Goal: Task Accomplishment & Management: Manage account settings

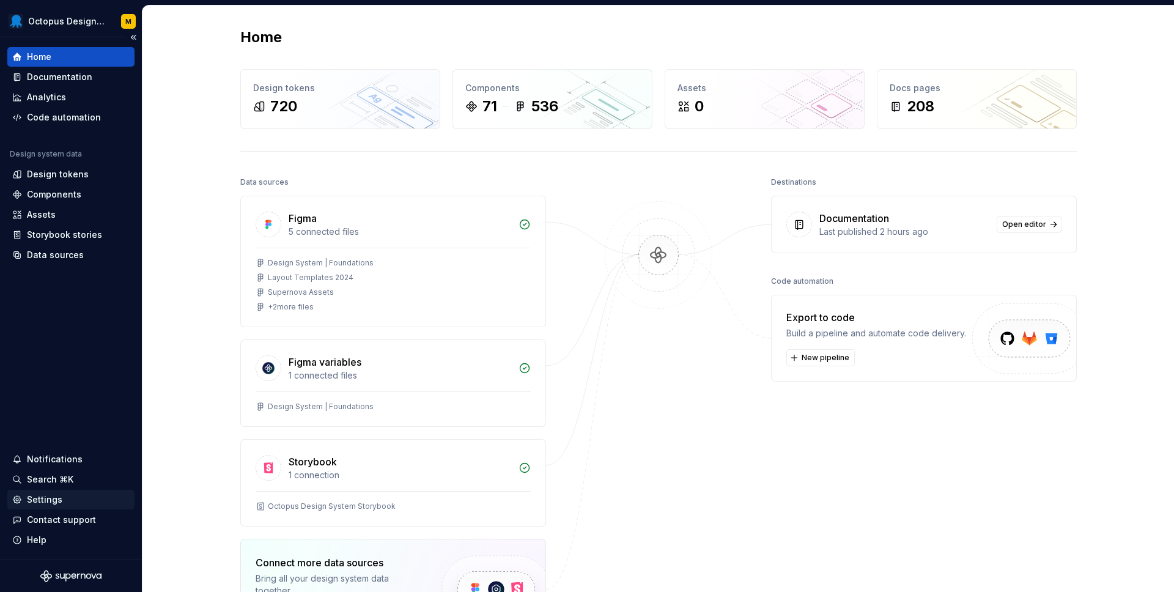
click at [47, 493] on div "Settings" at bounding box center [44, 499] width 35 height 12
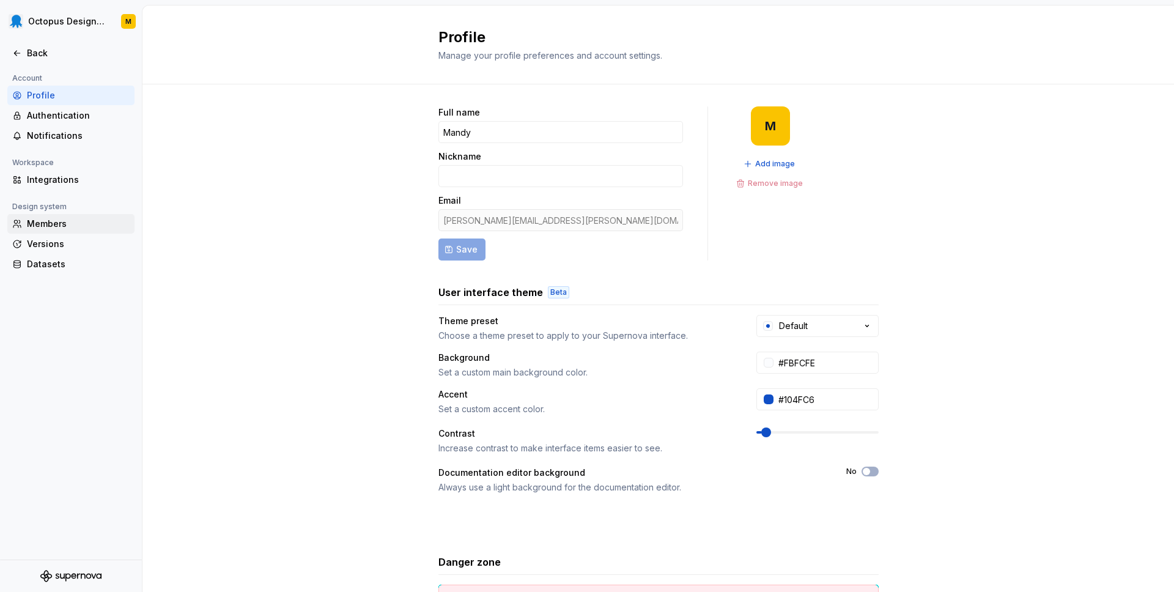
click at [62, 218] on div "Members" at bounding box center [78, 224] width 103 height 12
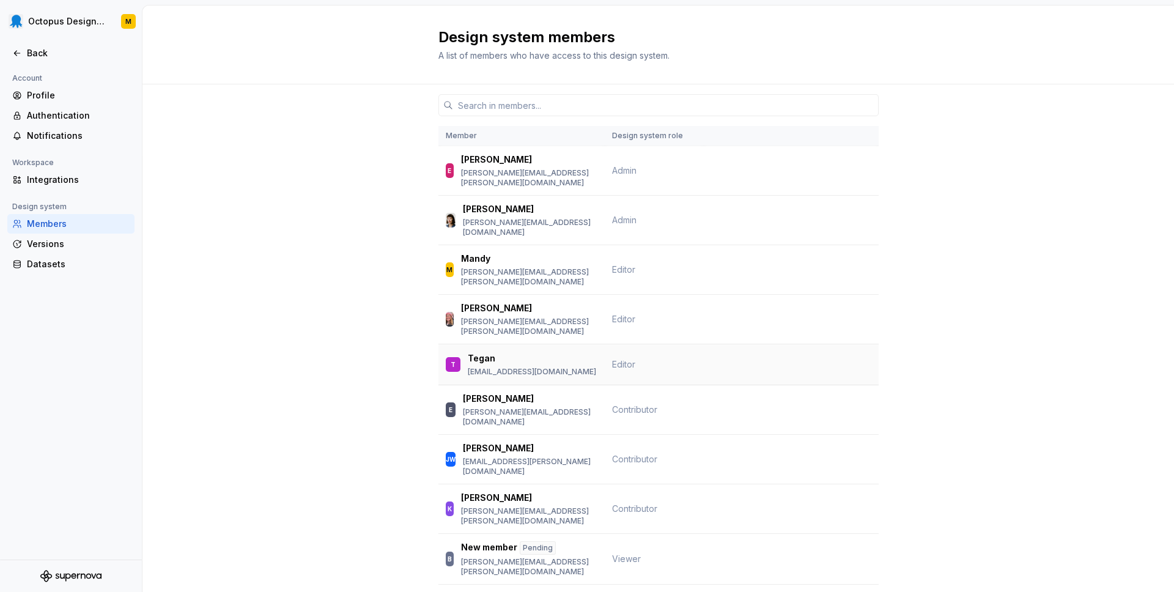
click at [449, 357] on div "T" at bounding box center [453, 364] width 15 height 15
